Goal: Information Seeking & Learning: Learn about a topic

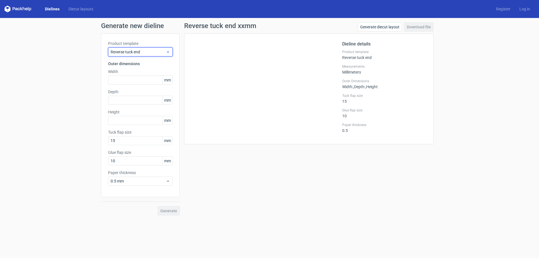
click at [166, 52] on span "Reverse tuck end" at bounding box center [138, 52] width 55 height 6
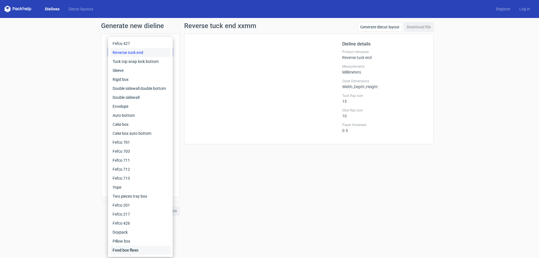
click at [134, 248] on div "Food box flexo" at bounding box center [140, 250] width 60 height 9
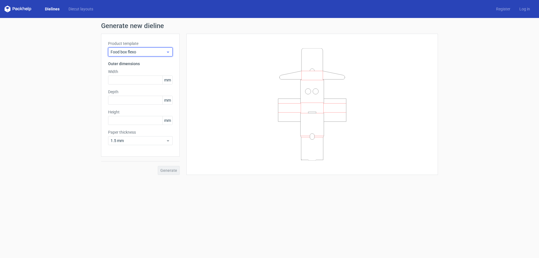
click at [168, 50] on icon at bounding box center [168, 52] width 4 height 4
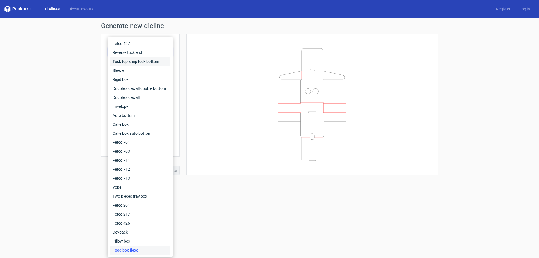
click at [127, 64] on div "Tuck top snap lock bottom" at bounding box center [140, 61] width 60 height 9
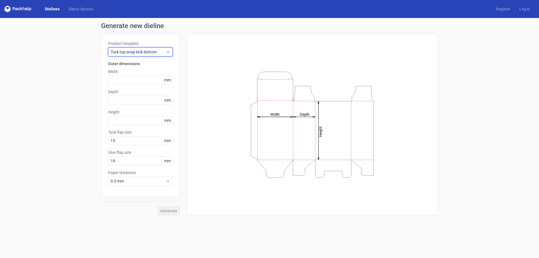
click at [160, 53] on span "Tuck top snap lock bottom" at bounding box center [138, 52] width 55 height 6
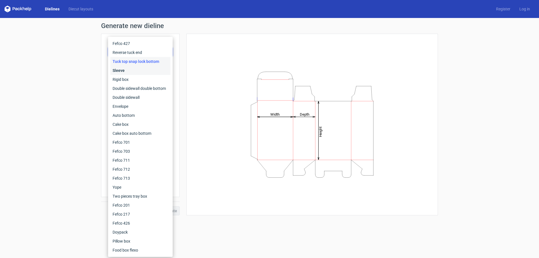
click at [124, 74] on div "Sleeve" at bounding box center [140, 70] width 60 height 9
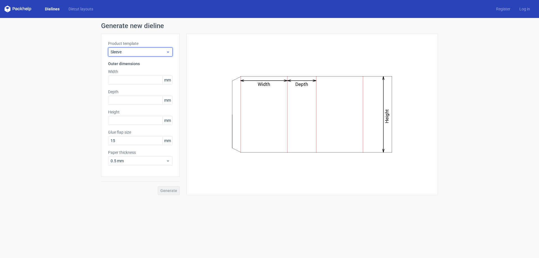
click at [167, 53] on icon at bounding box center [168, 52] width 4 height 4
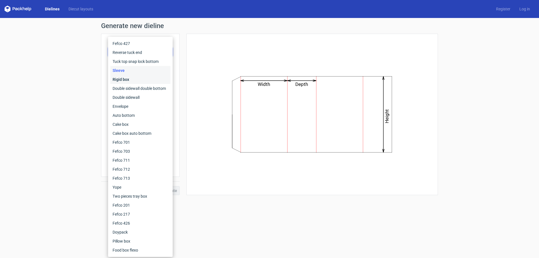
click at [134, 77] on div "Rigid box" at bounding box center [140, 79] width 60 height 9
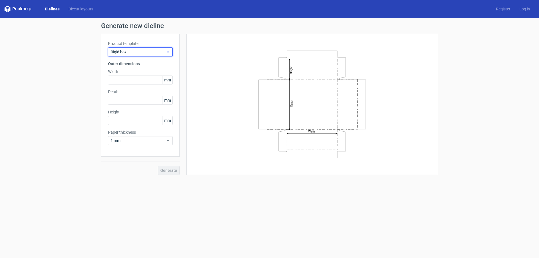
click at [166, 51] on icon at bounding box center [168, 52] width 4 height 4
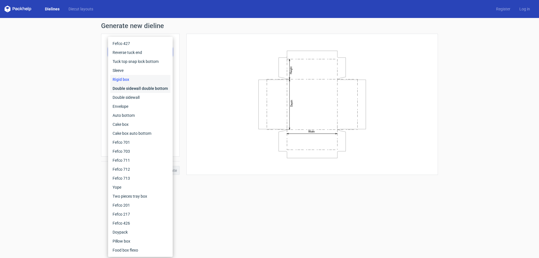
click at [120, 88] on div "Double sidewall double bottom" at bounding box center [140, 88] width 60 height 9
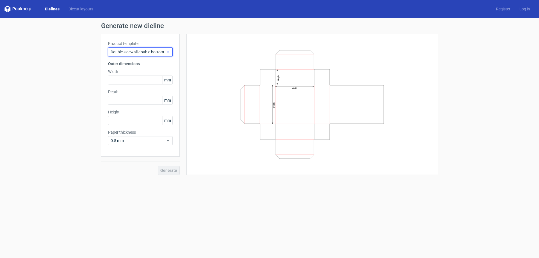
click at [166, 53] on icon at bounding box center [168, 52] width 4 height 4
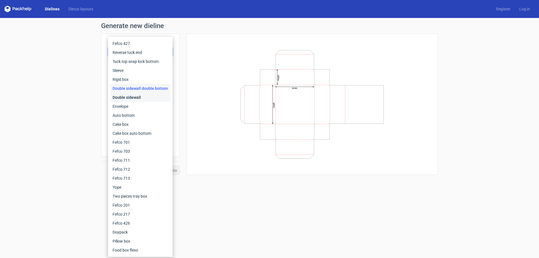
click at [126, 100] on div "Double sidewall" at bounding box center [140, 97] width 60 height 9
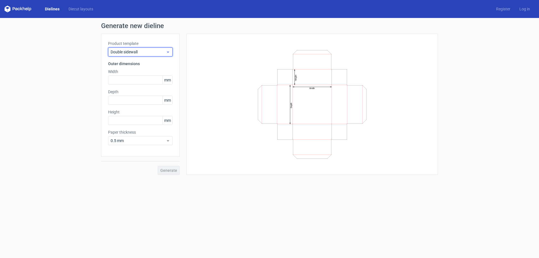
click at [168, 53] on icon at bounding box center [168, 52] width 4 height 4
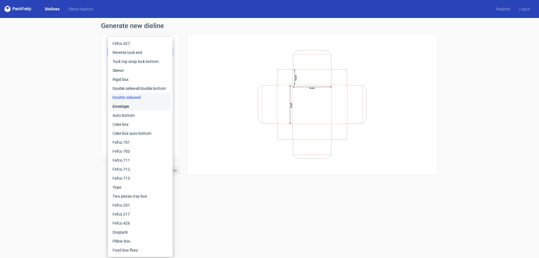
click at [129, 107] on div "Envelope" at bounding box center [140, 106] width 60 height 9
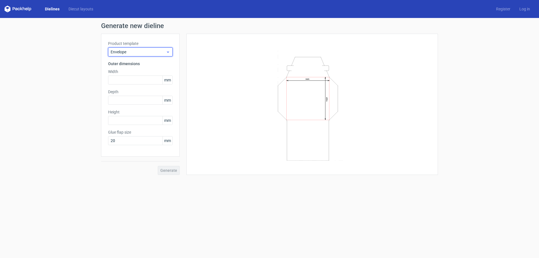
click at [170, 52] on div "Envelope" at bounding box center [140, 51] width 65 height 9
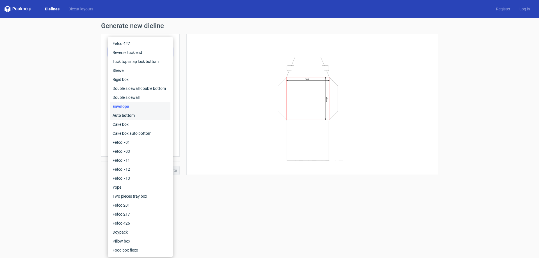
click at [130, 114] on div "Auto bottom" at bounding box center [140, 115] width 60 height 9
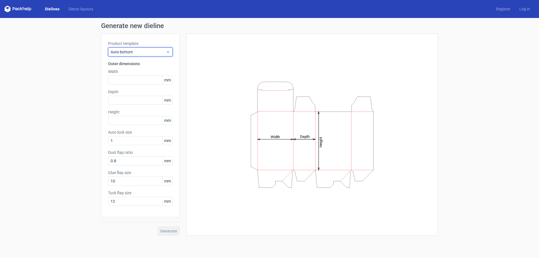
click at [168, 51] on icon at bounding box center [168, 52] width 4 height 4
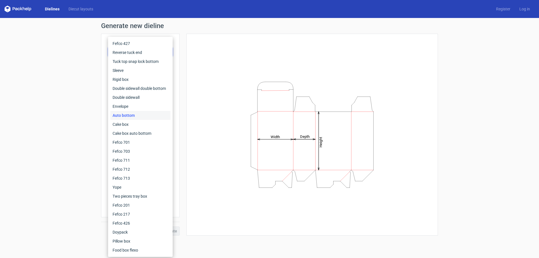
click at [126, 118] on div "Auto bottom" at bounding box center [140, 115] width 60 height 9
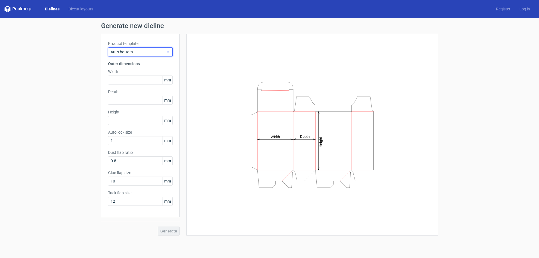
click at [167, 50] on icon at bounding box center [168, 52] width 4 height 4
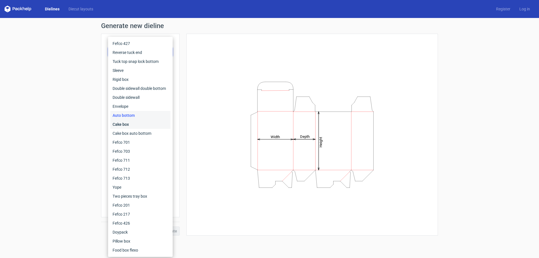
click at [127, 123] on div "Cake box" at bounding box center [140, 124] width 60 height 9
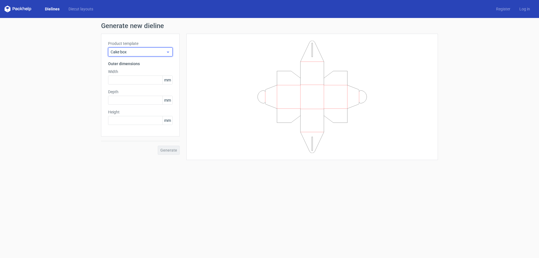
click at [167, 52] on icon at bounding box center [168, 52] width 4 height 4
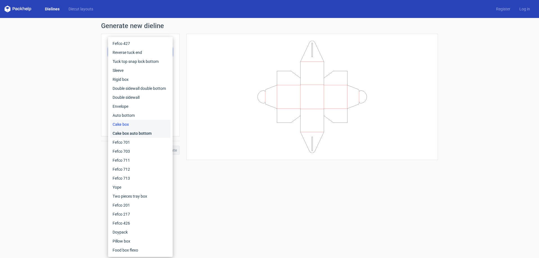
click at [134, 133] on div "Cake box auto bottom" at bounding box center [140, 133] width 60 height 9
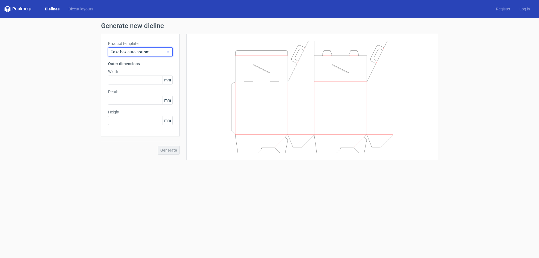
click at [169, 51] on icon at bounding box center [168, 52] width 4 height 4
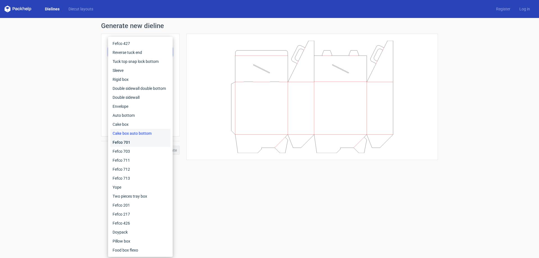
click at [134, 142] on div "Fefco 701" at bounding box center [140, 142] width 60 height 9
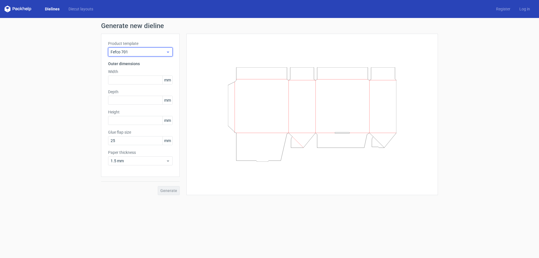
click at [167, 52] on icon at bounding box center [168, 52] width 4 height 4
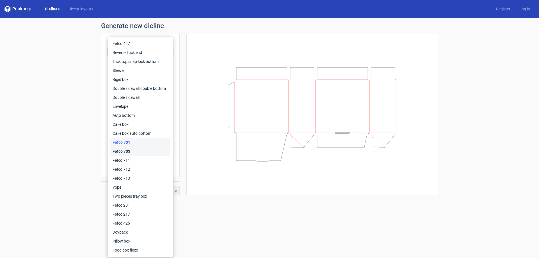
click at [131, 152] on div "Fefco 703" at bounding box center [140, 151] width 60 height 9
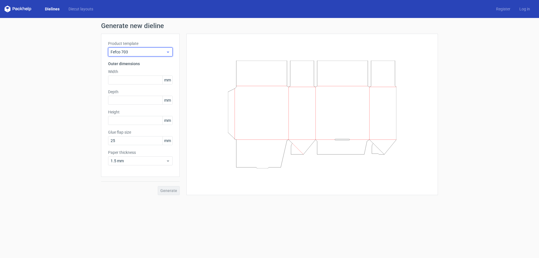
click at [172, 53] on div "Fefco 703" at bounding box center [140, 51] width 65 height 9
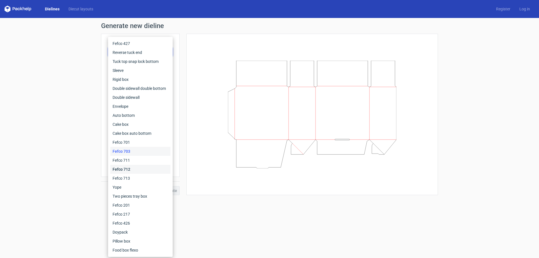
click at [124, 166] on div "Fefco 712" at bounding box center [140, 169] width 60 height 9
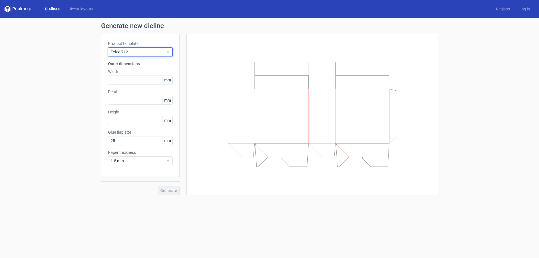
click at [167, 54] on icon at bounding box center [168, 52] width 4 height 4
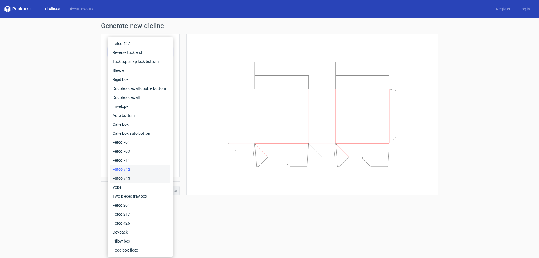
click at [120, 180] on div "Fefco 713" at bounding box center [140, 178] width 60 height 9
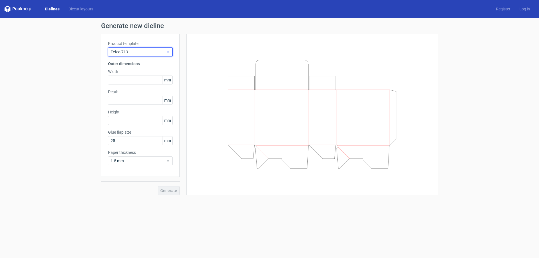
click at [170, 50] on div "Fefco 713" at bounding box center [140, 51] width 65 height 9
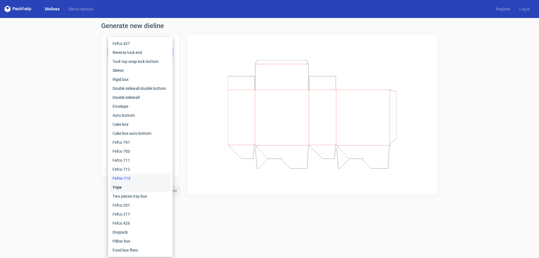
click at [122, 186] on div "Yope" at bounding box center [140, 187] width 60 height 9
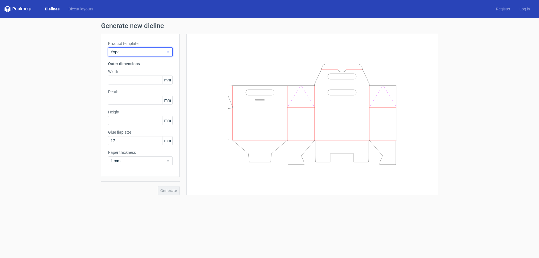
click at [167, 50] on icon at bounding box center [168, 52] width 4 height 4
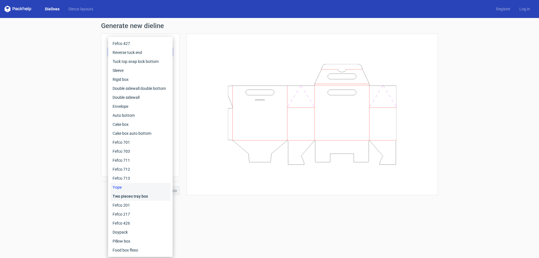
click at [133, 198] on div "Two pieces tray box" at bounding box center [140, 196] width 60 height 9
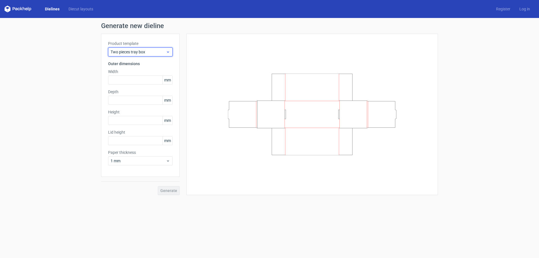
click at [169, 50] on icon at bounding box center [168, 52] width 4 height 4
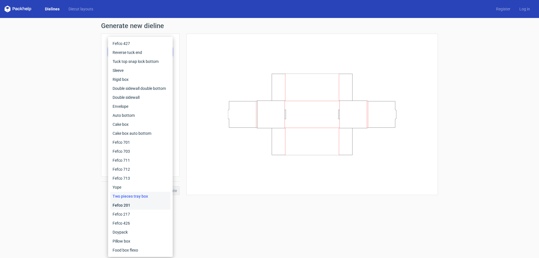
click at [129, 205] on div "Fefco 201" at bounding box center [140, 205] width 60 height 9
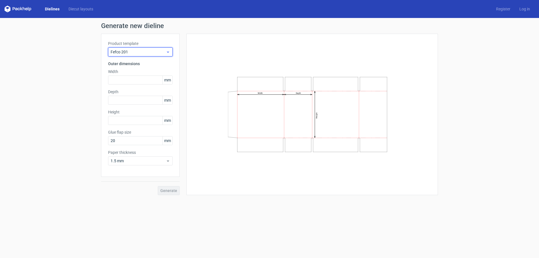
click at [169, 53] on icon at bounding box center [168, 52] width 4 height 4
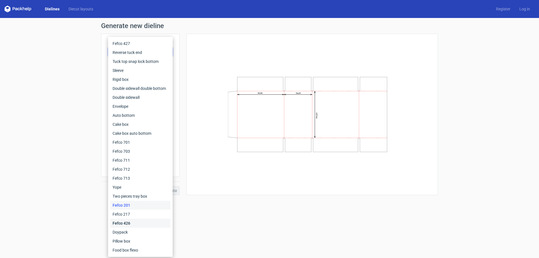
click at [123, 221] on div "Fefco 426" at bounding box center [140, 223] width 60 height 9
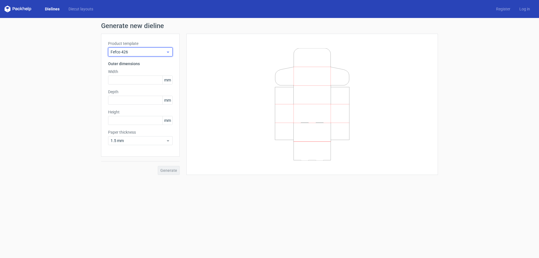
click at [169, 51] on icon at bounding box center [168, 52] width 4 height 4
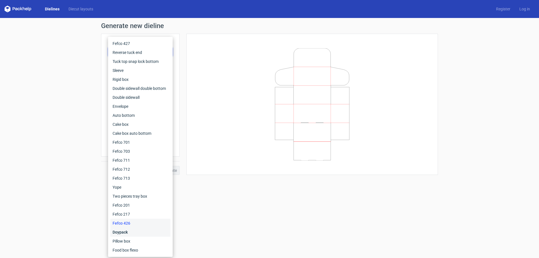
click at [129, 231] on div "Doypack" at bounding box center [140, 232] width 60 height 9
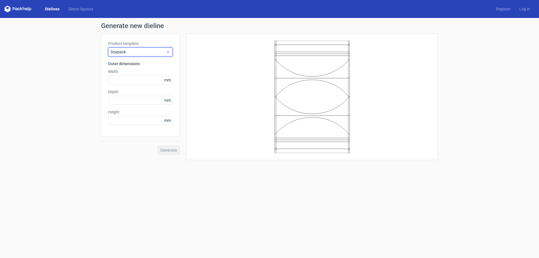
click at [168, 51] on icon at bounding box center [168, 52] width 4 height 4
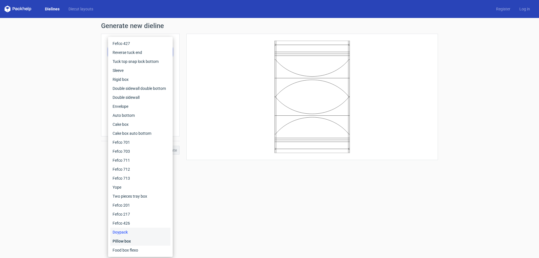
click at [122, 240] on div "Pillow box" at bounding box center [140, 241] width 60 height 9
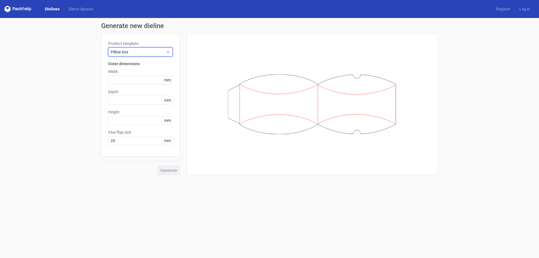
click at [166, 53] on icon at bounding box center [168, 52] width 4 height 4
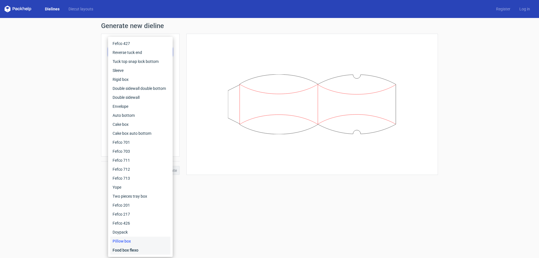
click at [127, 249] on div "Food box flexo" at bounding box center [140, 250] width 60 height 9
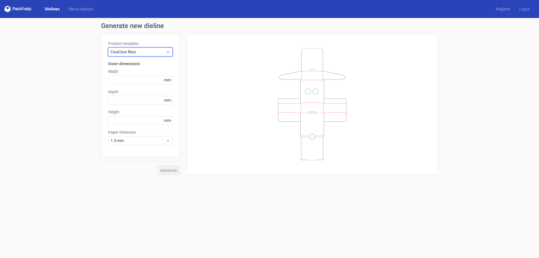
click at [164, 49] on div "Food box flexo" at bounding box center [140, 51] width 65 height 9
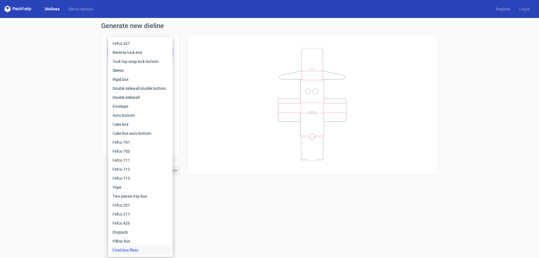
click at [221, 25] on h1 "Generate new dieline" at bounding box center [269, 25] width 337 height 7
